Goal: Navigation & Orientation: Find specific page/section

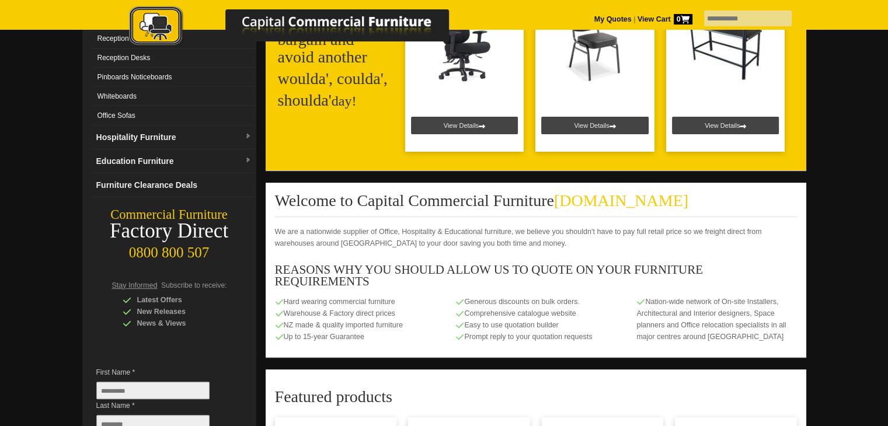
scroll to position [509, 0]
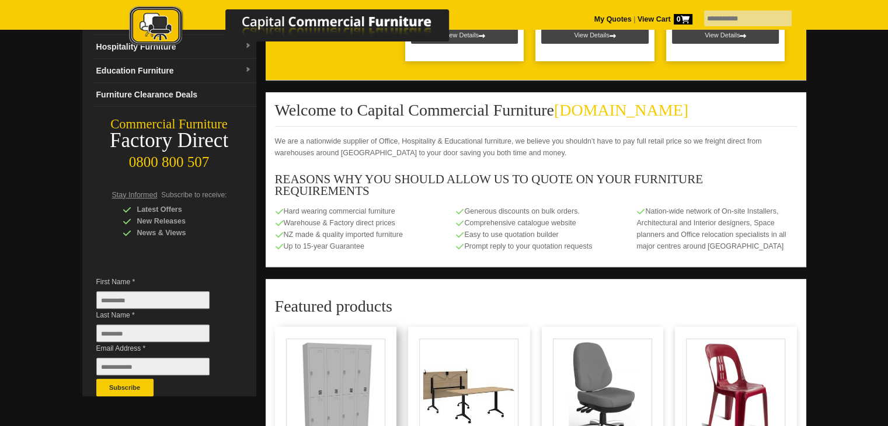
click at [379, 338] on link at bounding box center [336, 429] width 122 height 204
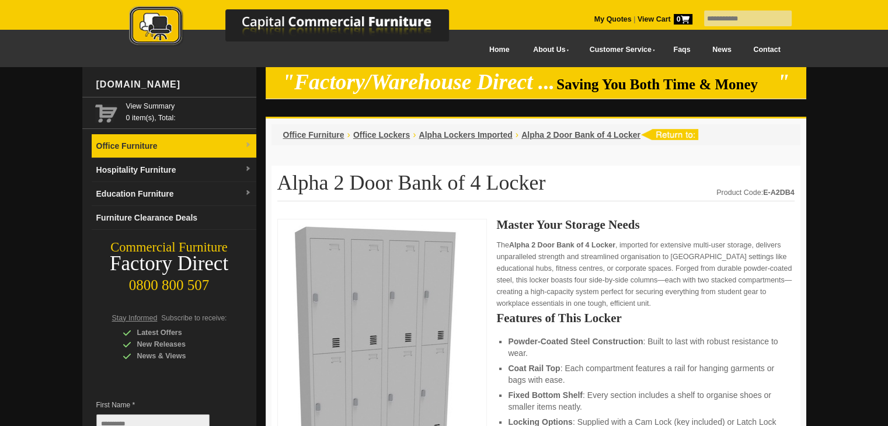
click at [100, 141] on link "Office Furniture" at bounding box center [174, 146] width 165 height 24
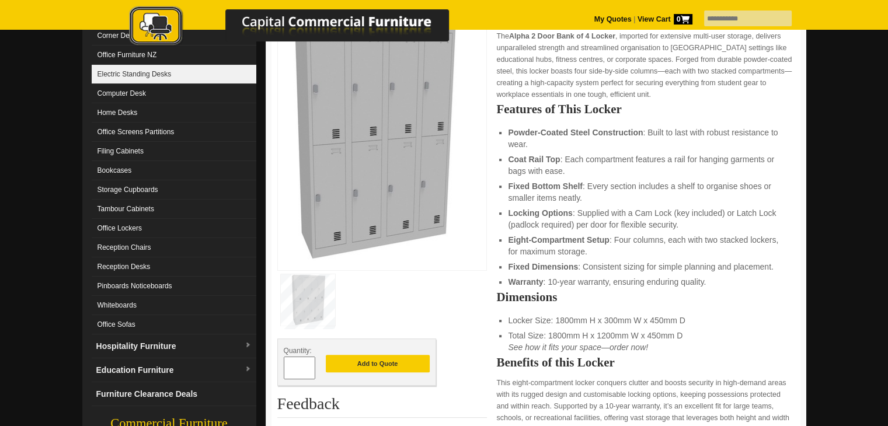
scroll to position [210, 0]
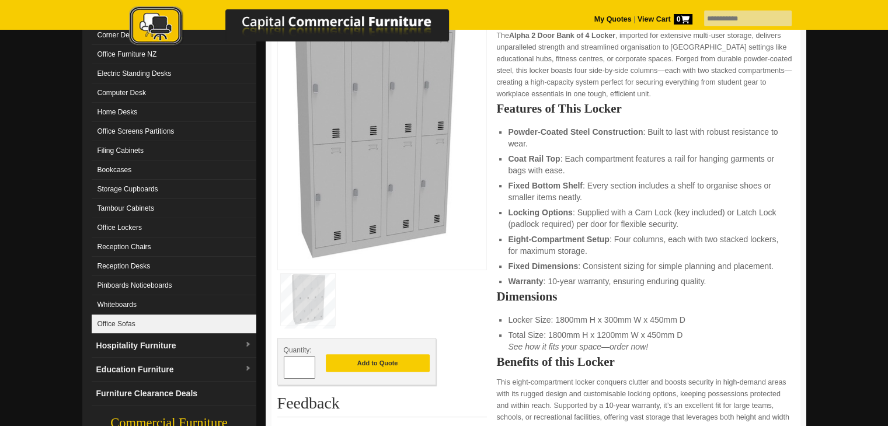
click at [121, 321] on link "Office Sofas" at bounding box center [174, 324] width 165 height 19
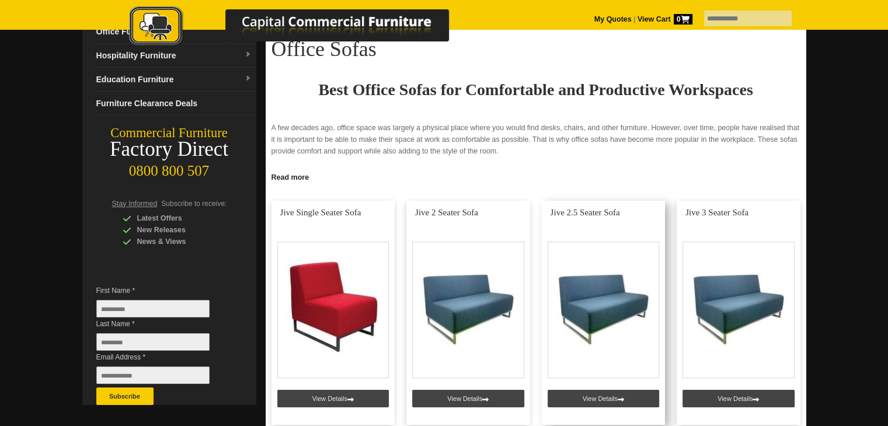
scroll to position [114, 0]
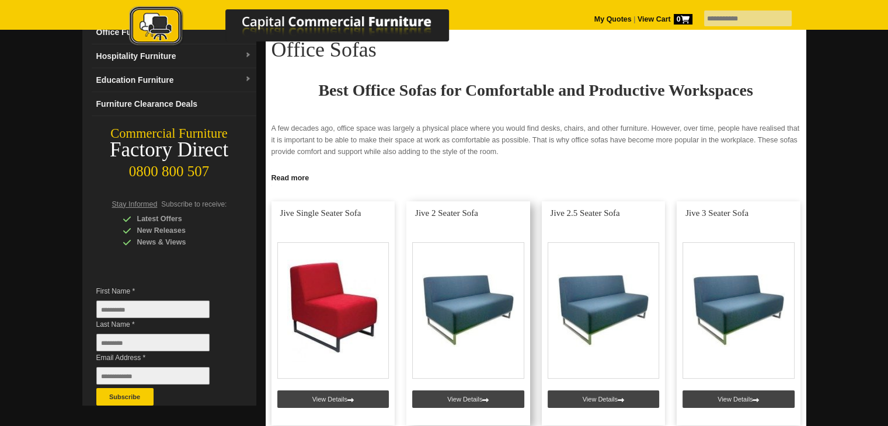
click at [450, 270] on link at bounding box center [468, 313] width 124 height 224
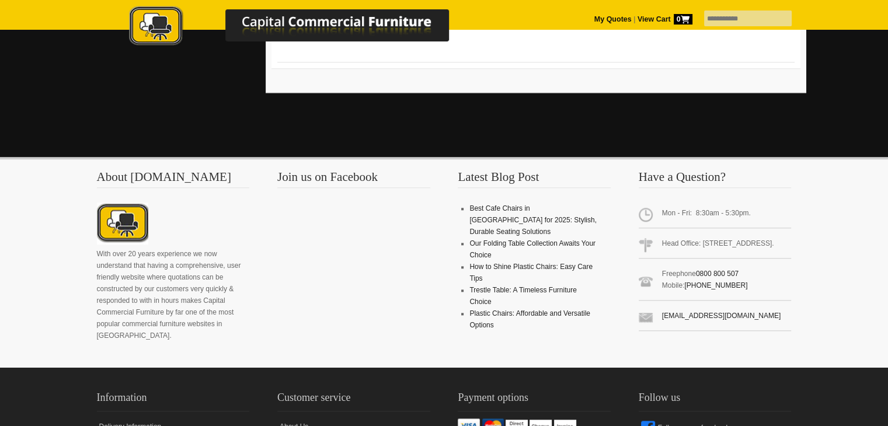
scroll to position [1280, 0]
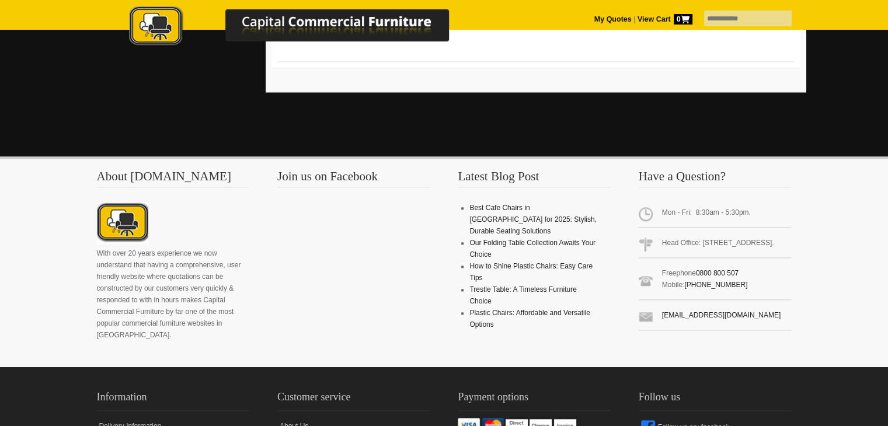
click at [672, 234] on span "Head Office: [STREET_ADDRESS]." at bounding box center [715, 245] width 153 height 26
drag, startPoint x: 675, startPoint y: 238, endPoint x: 689, endPoint y: 251, distance: 19.4
click at [689, 251] on span "Head Office: [STREET_ADDRESS]." at bounding box center [715, 245] width 153 height 26
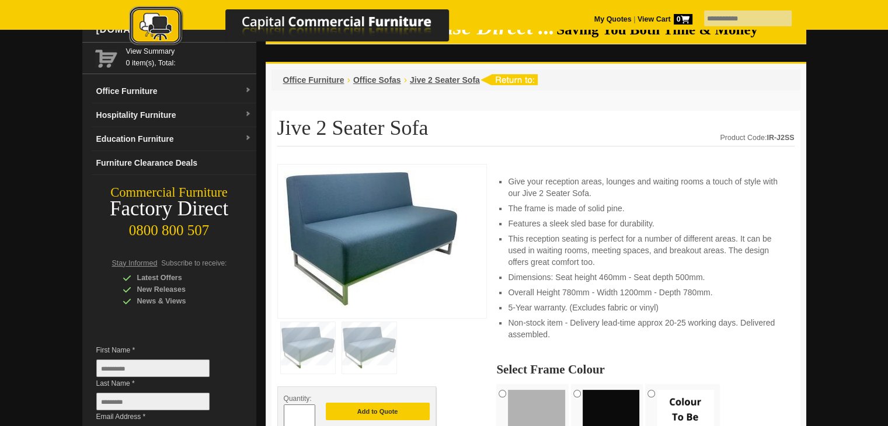
scroll to position [0, 0]
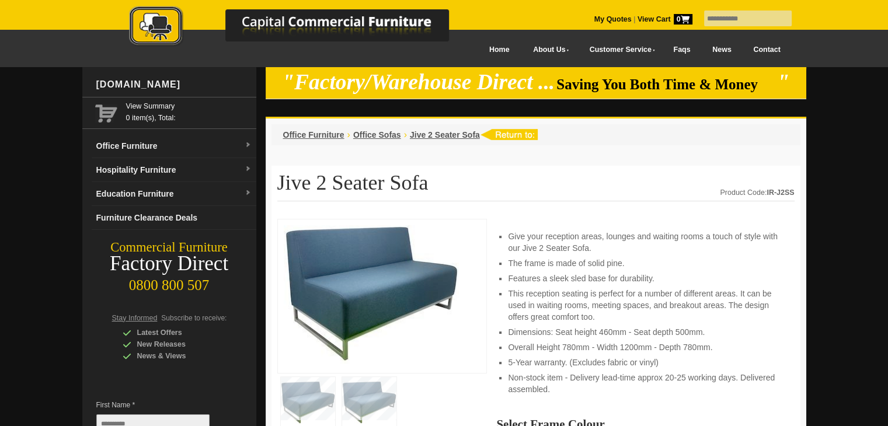
click at [467, 50] on link at bounding box center [301, 29] width 409 height 46
